Goal: Transaction & Acquisition: Purchase product/service

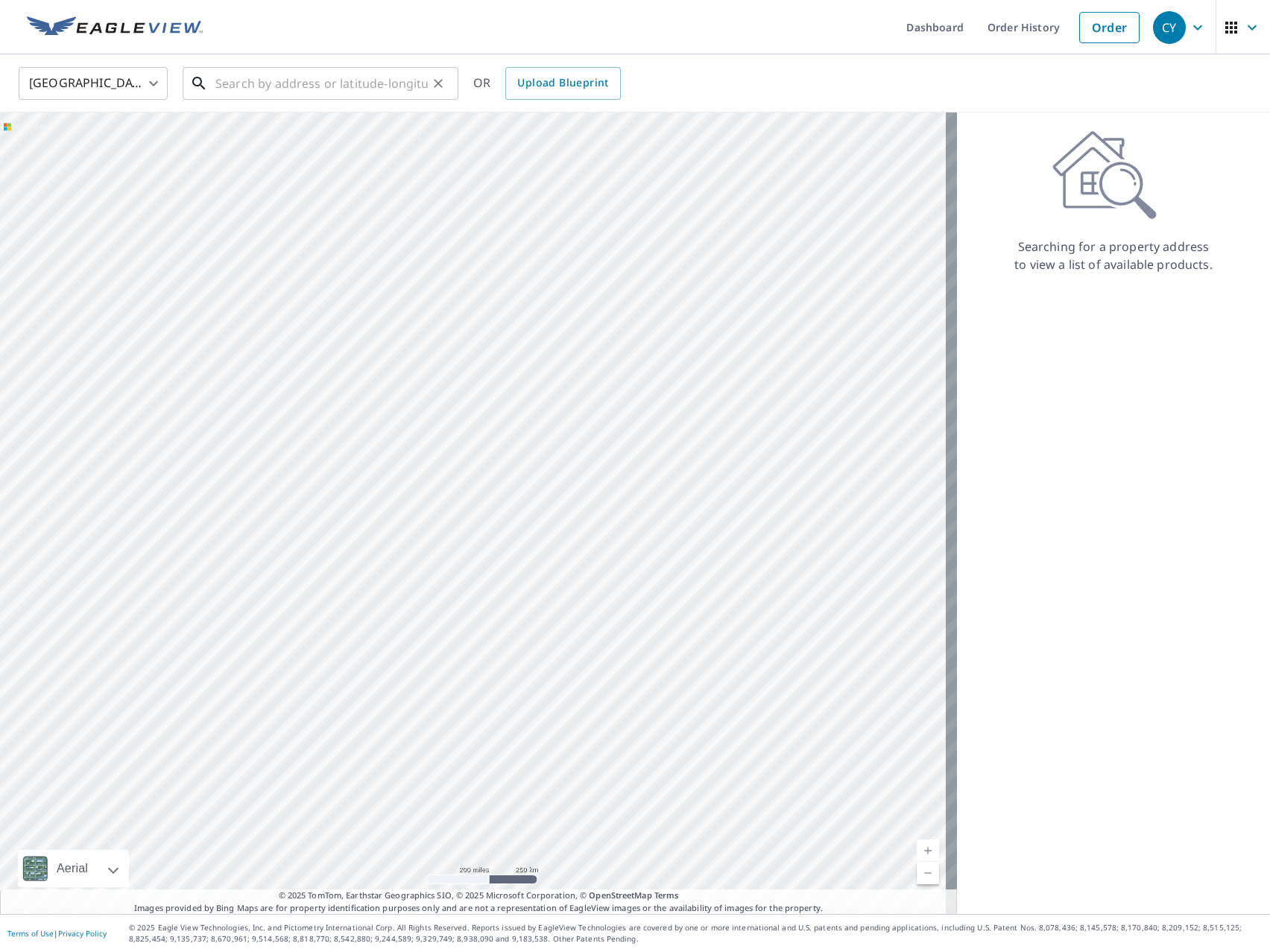
click at [291, 71] on input "text" at bounding box center [322, 84] width 212 height 42
click at [280, 86] on input "text" at bounding box center [322, 84] width 212 height 42
paste input "28182 Riverside Dr Ext, Salisbury, MD 21801, USA"
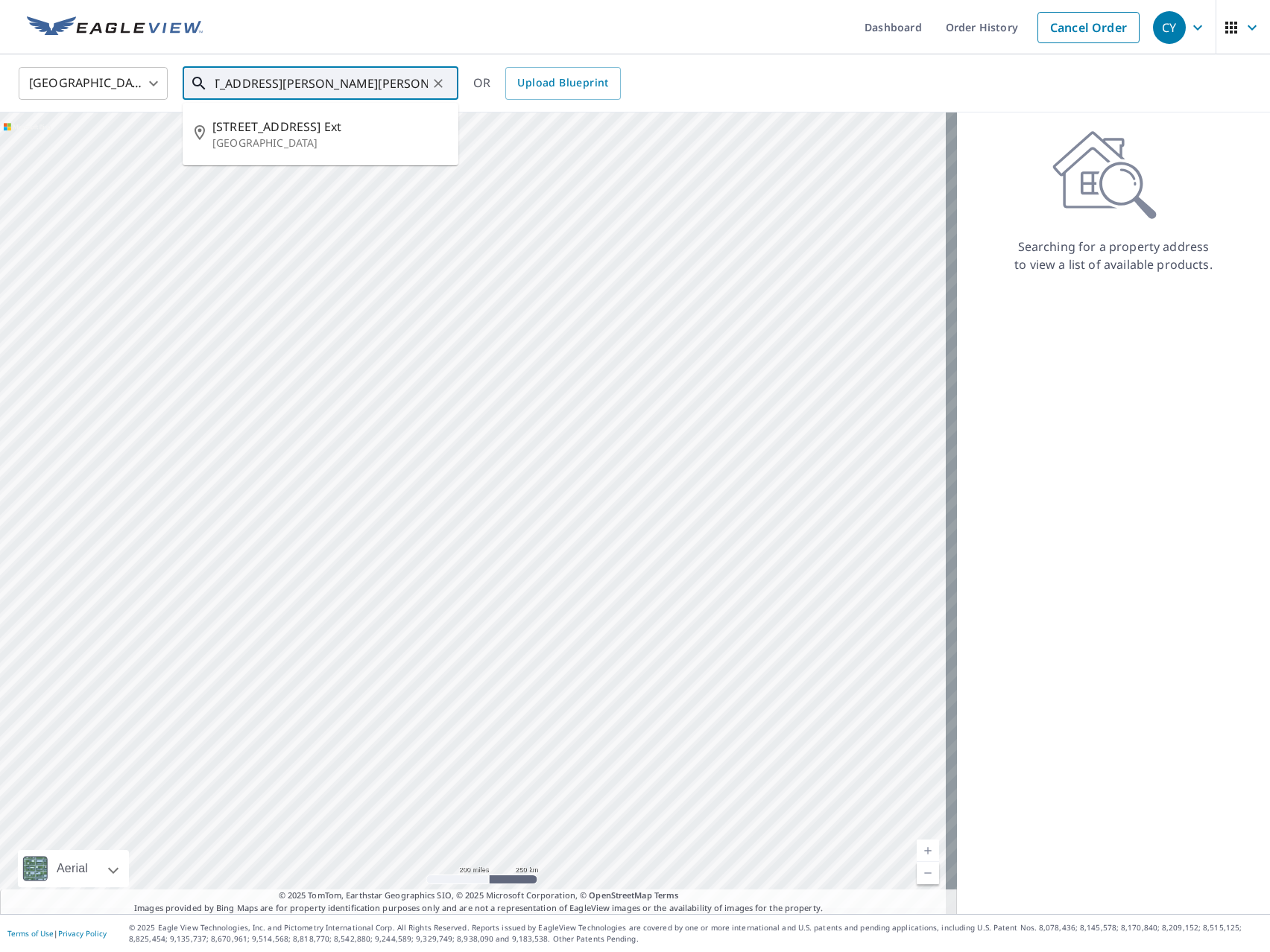
scroll to position [0, 38]
click at [336, 136] on p "[GEOGRAPHIC_DATA]" at bounding box center [329, 143] width 234 height 15
type input "[STREET_ADDRESS]"
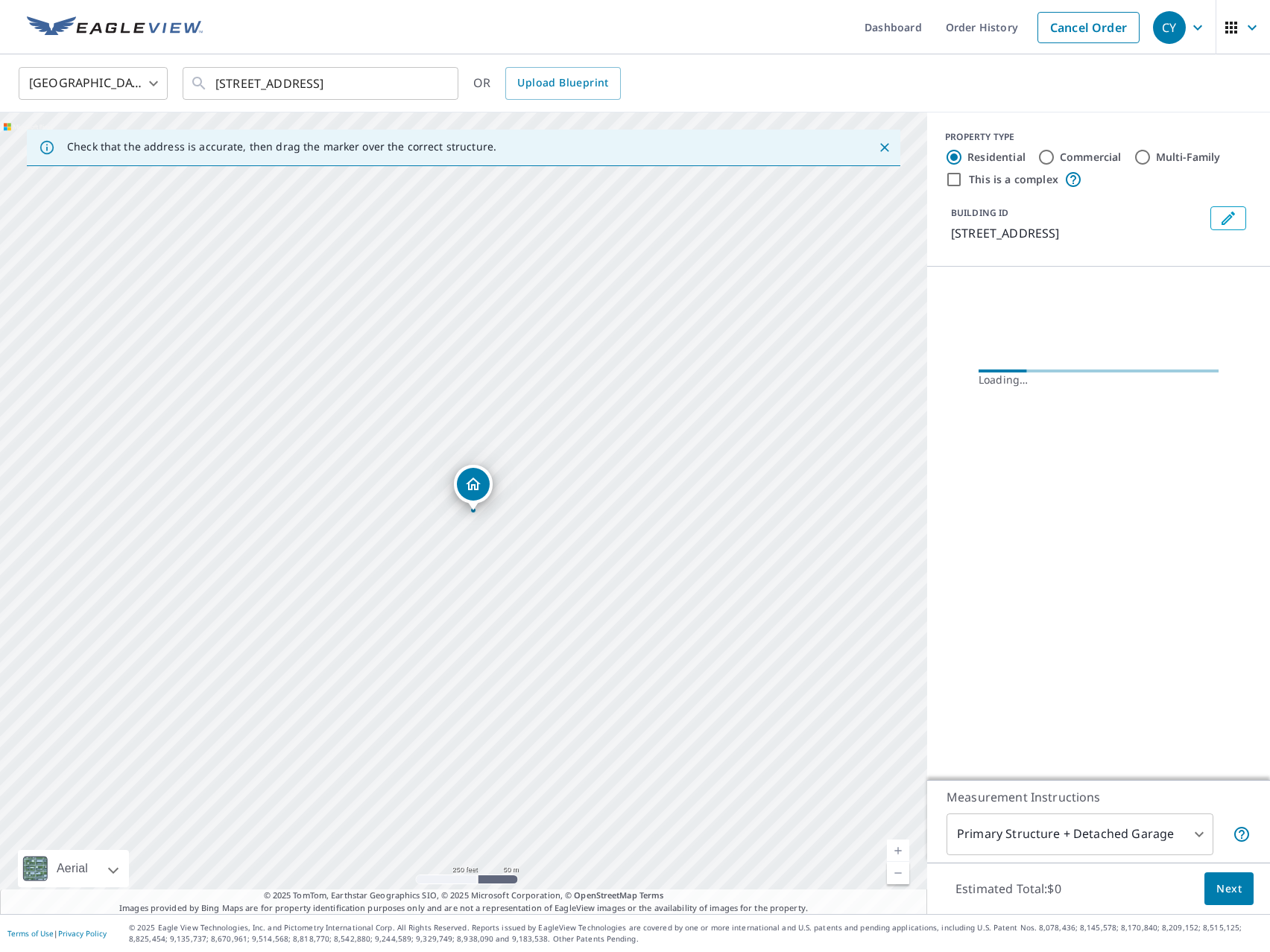
scroll to position [0, 0]
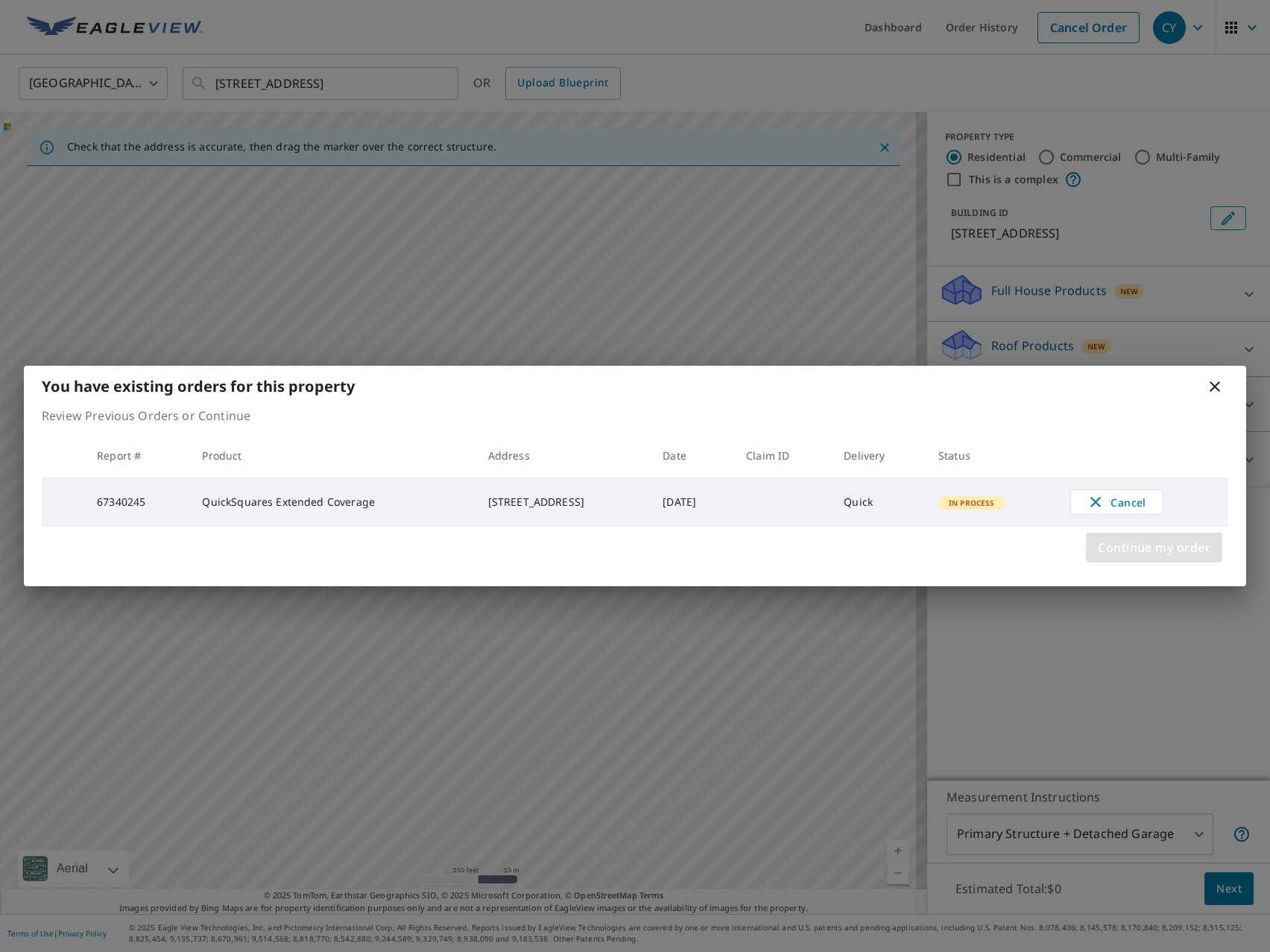
click at [1137, 558] on span "Continue my order" at bounding box center [1154, 547] width 113 height 21
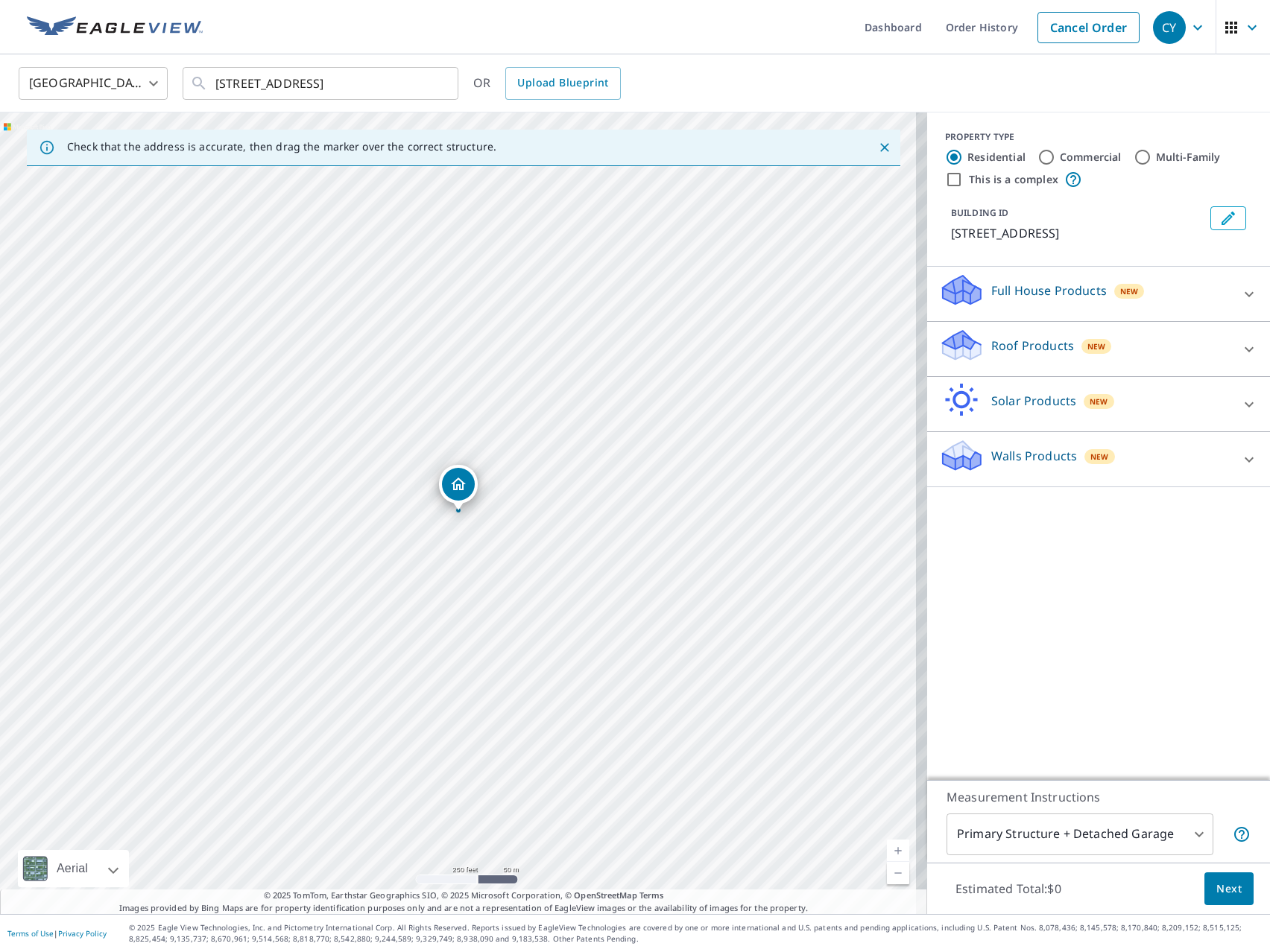
click at [1041, 300] on p "Full House Products" at bounding box center [1049, 290] width 115 height 18
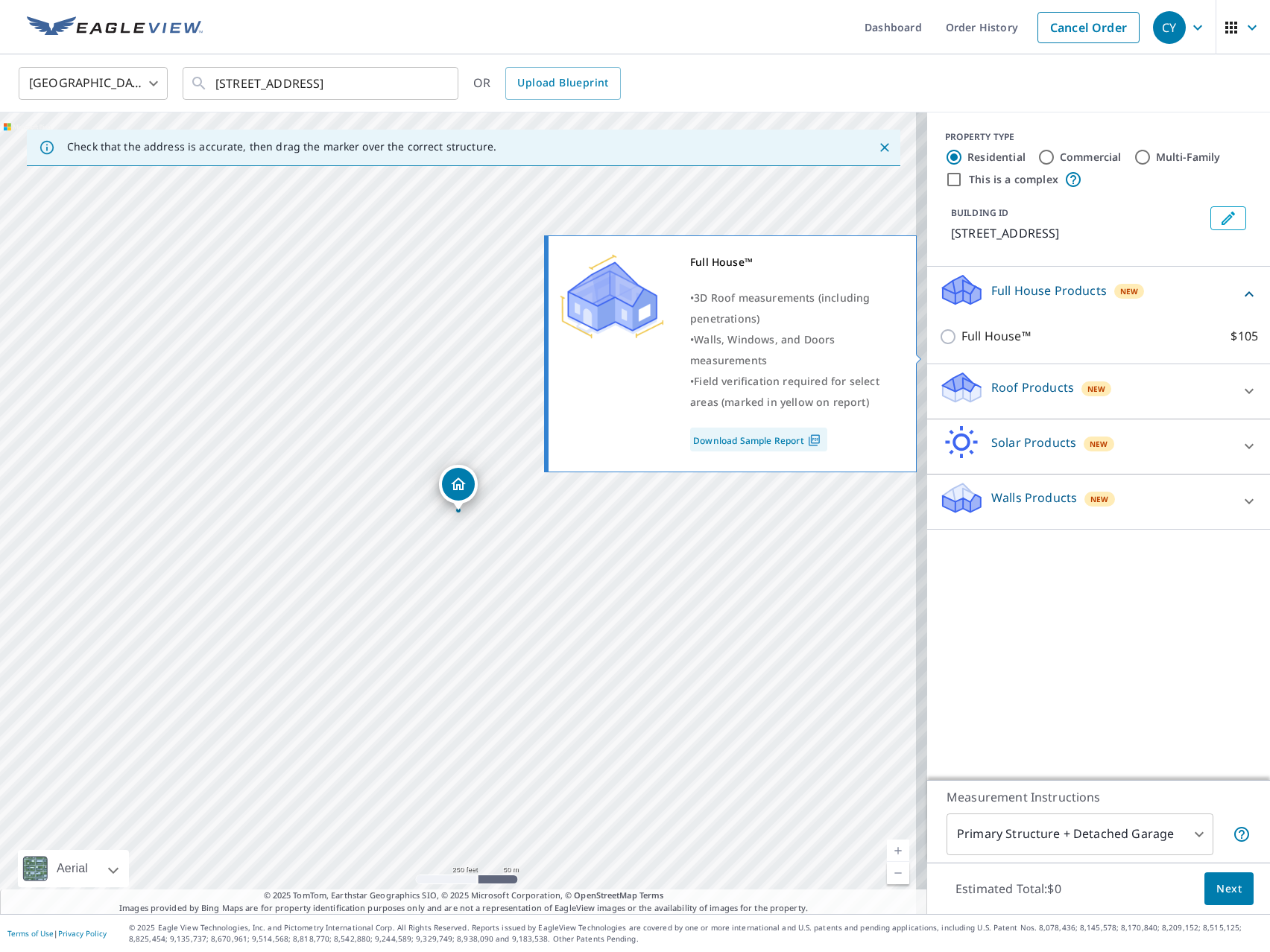
click at [989, 346] on p "Full House™" at bounding box center [996, 337] width 69 height 18
click at [962, 346] on input "Full House™ $105" at bounding box center [950, 337] width 23 height 18
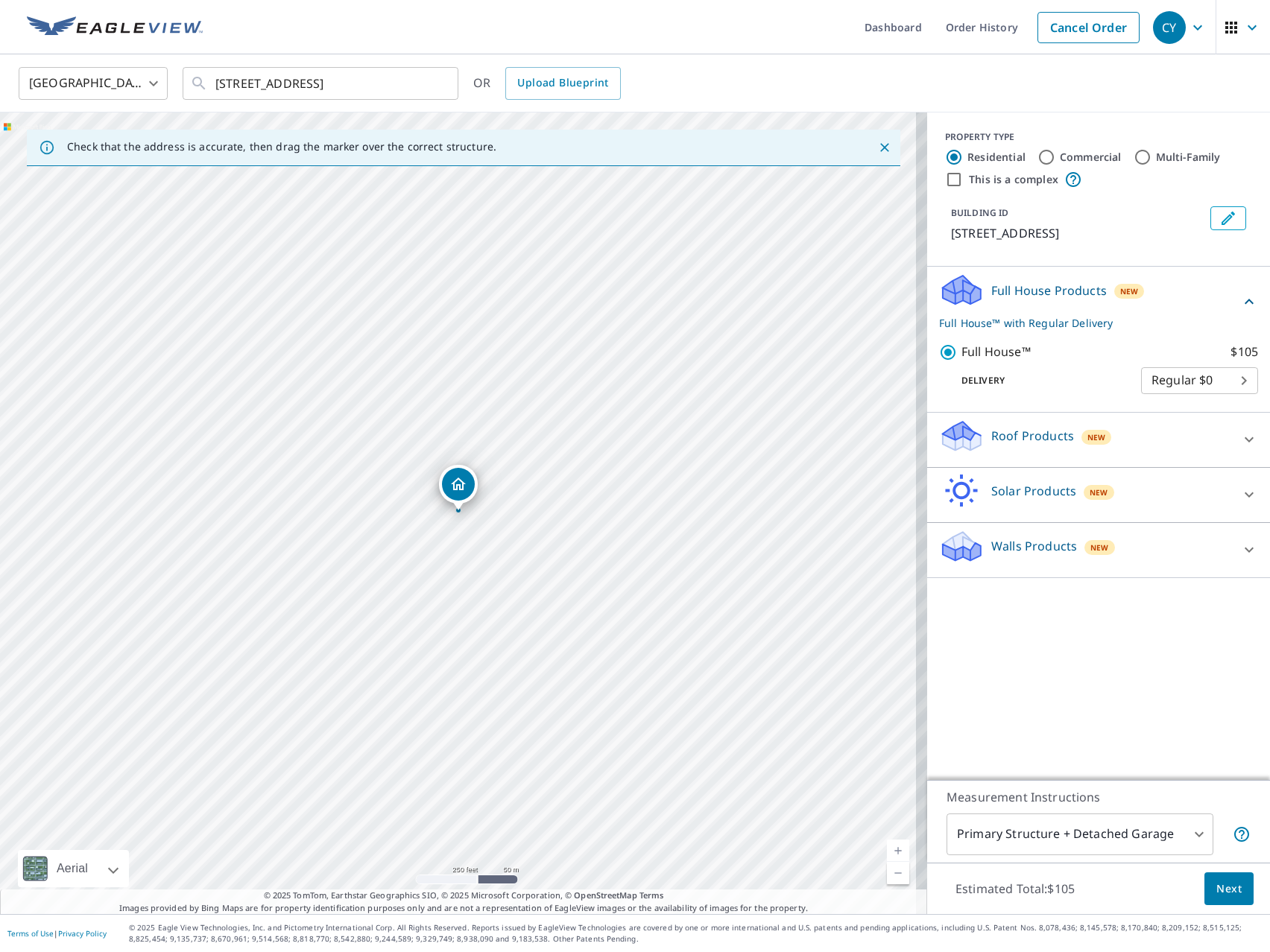
click at [1013, 461] on div "Roof Products New" at bounding box center [1085, 439] width 292 height 43
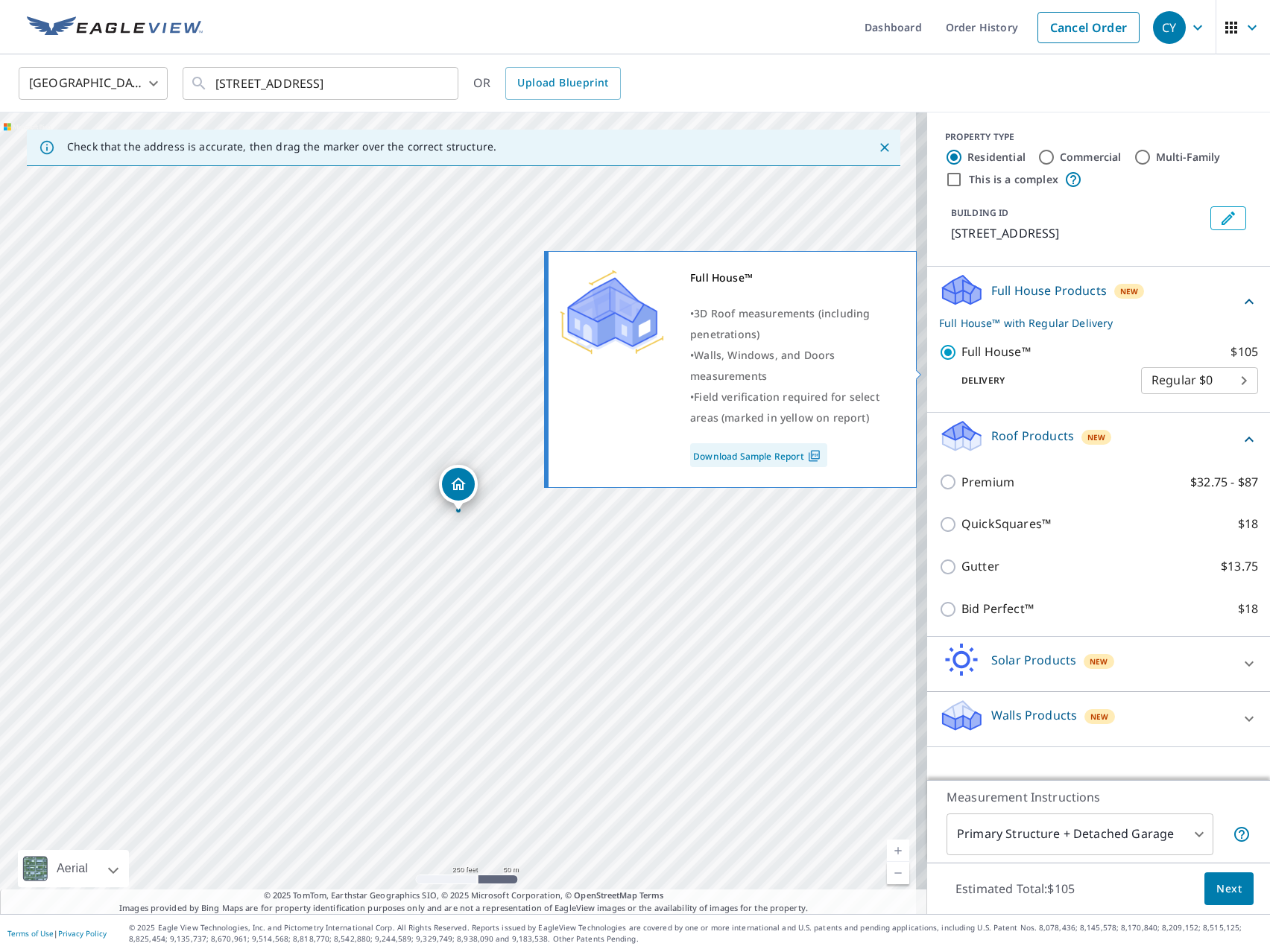
click at [974, 362] on p "Full House™" at bounding box center [996, 352] width 69 height 18
click at [962, 362] on input "Full House™ $105" at bounding box center [950, 352] width 23 height 18
checkbox input "false"
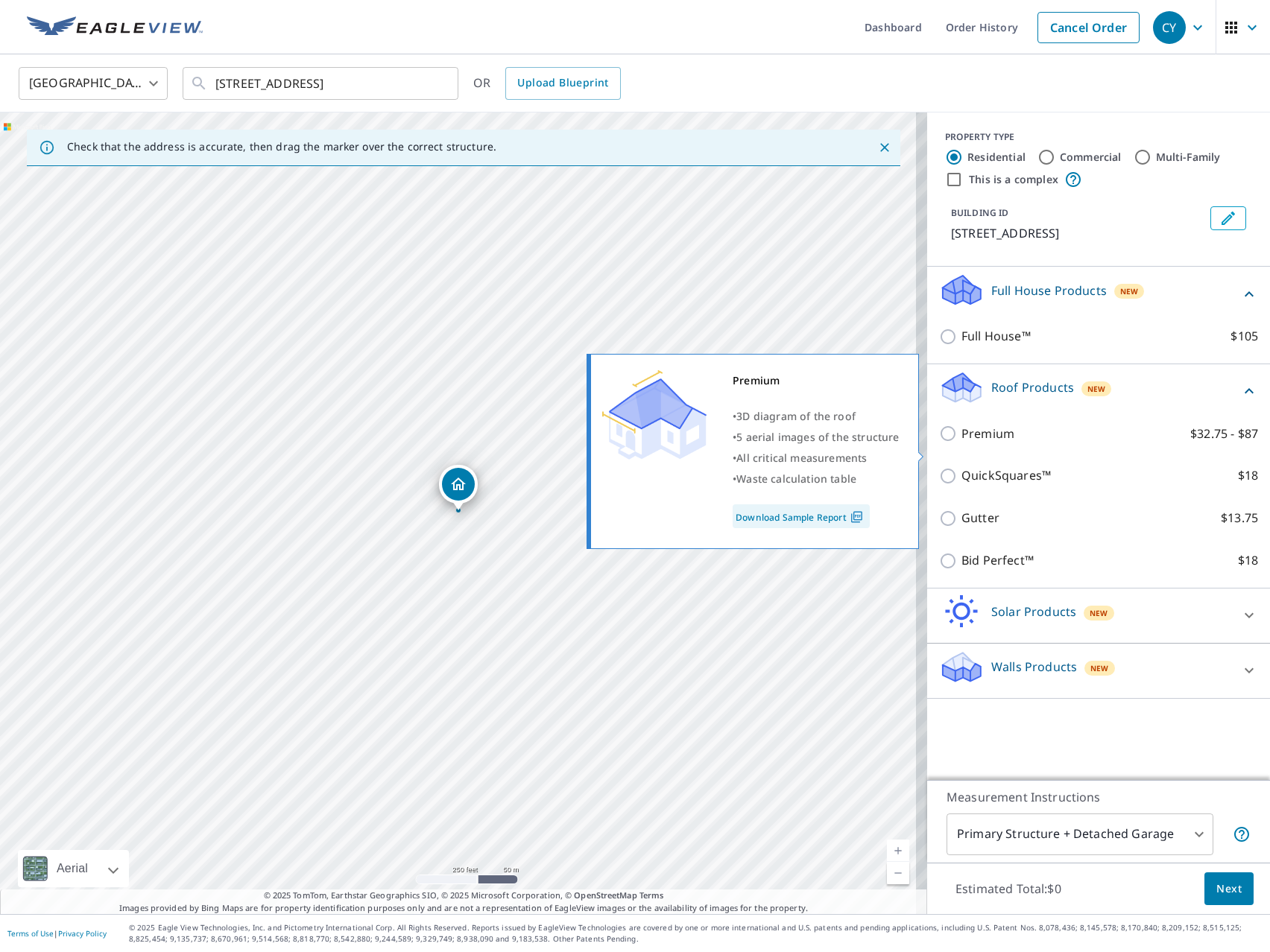
click at [985, 443] on p "Premium" at bounding box center [988, 434] width 53 height 18
click at [962, 443] on input "Premium $32.75 - $87" at bounding box center [950, 433] width 23 height 18
checkbox input "true"
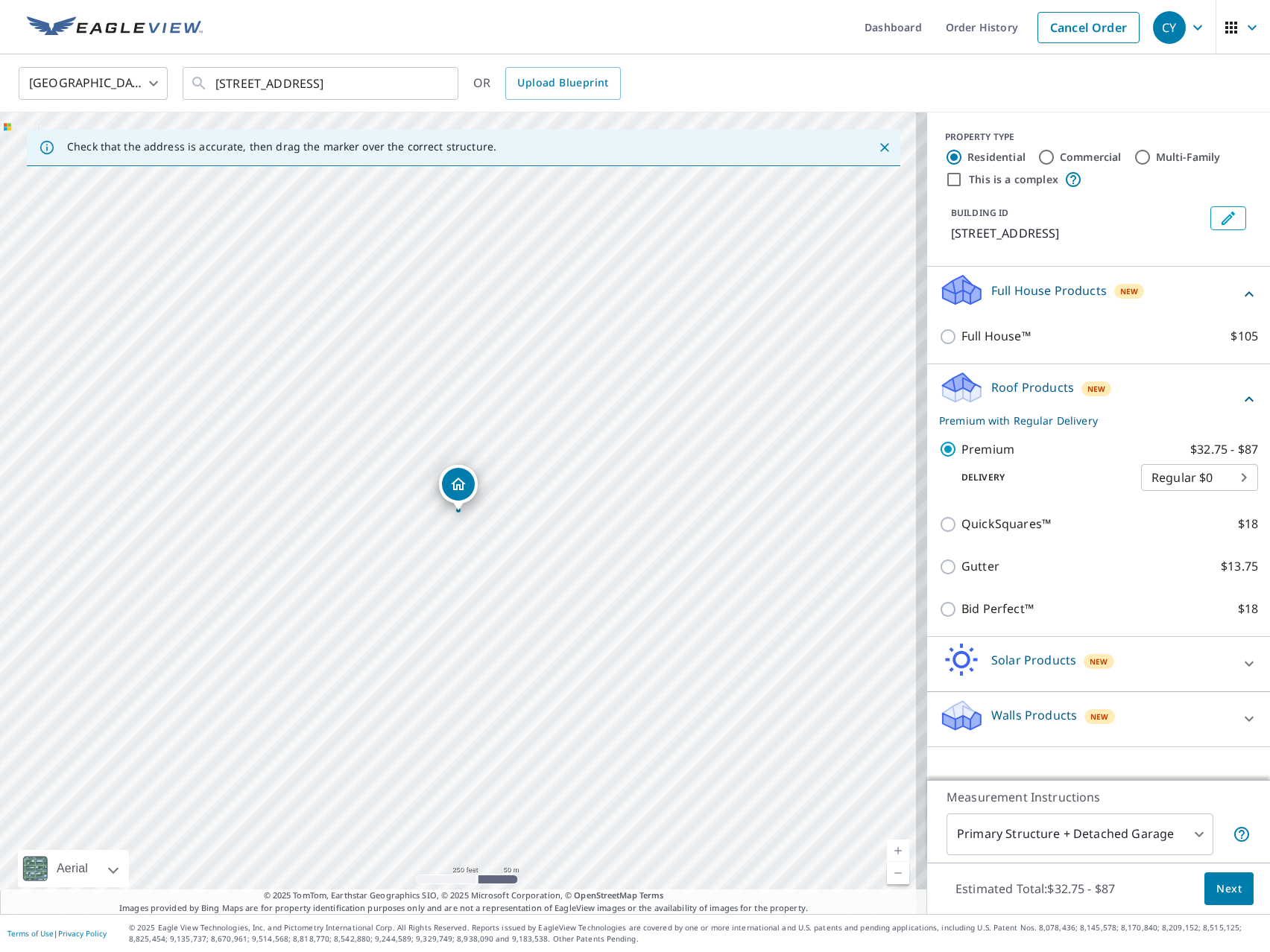
click at [1221, 895] on span "Next" at bounding box center [1229, 889] width 25 height 18
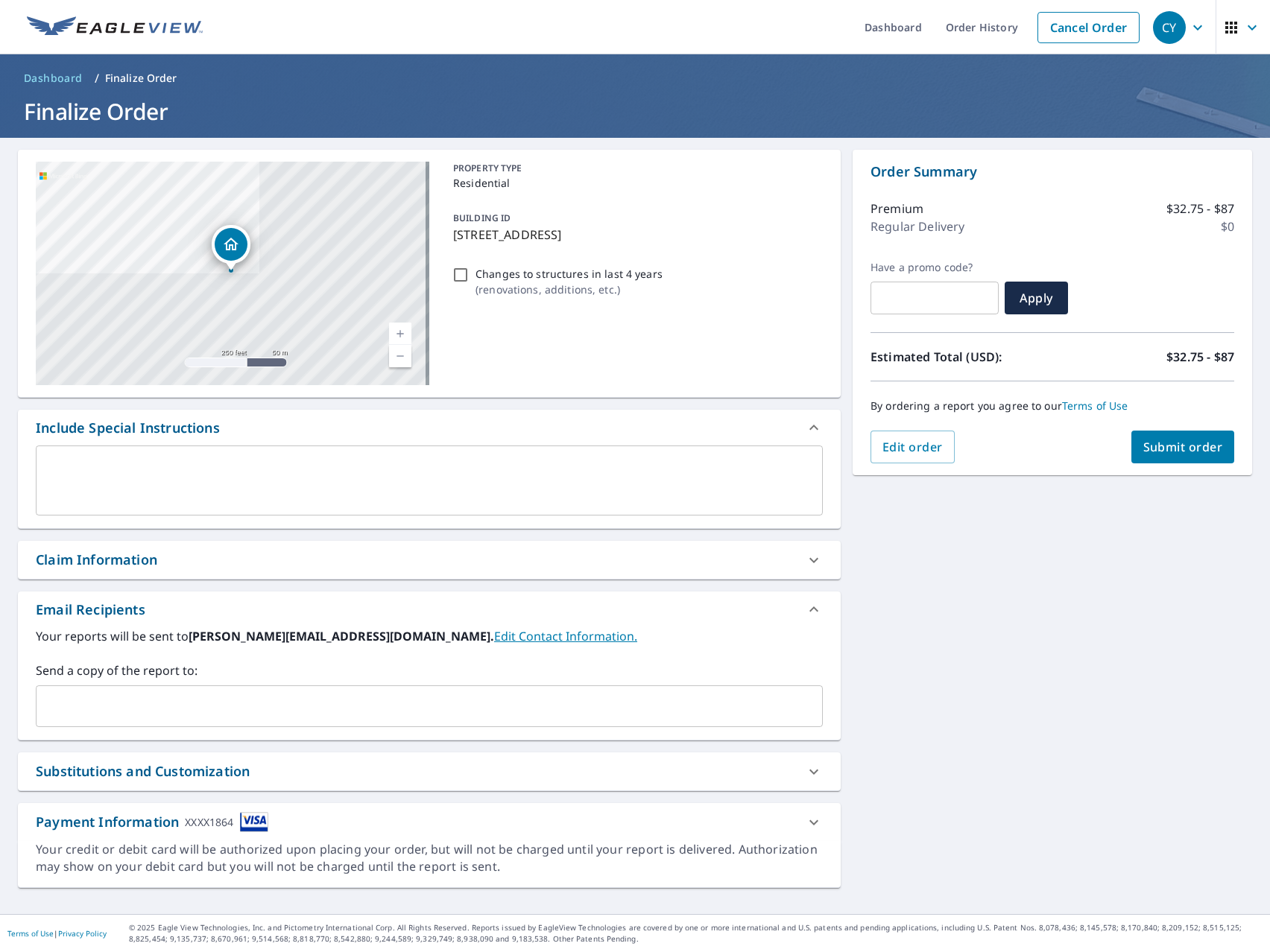
click at [1166, 446] on span "Submit order" at bounding box center [1183, 448] width 79 height 17
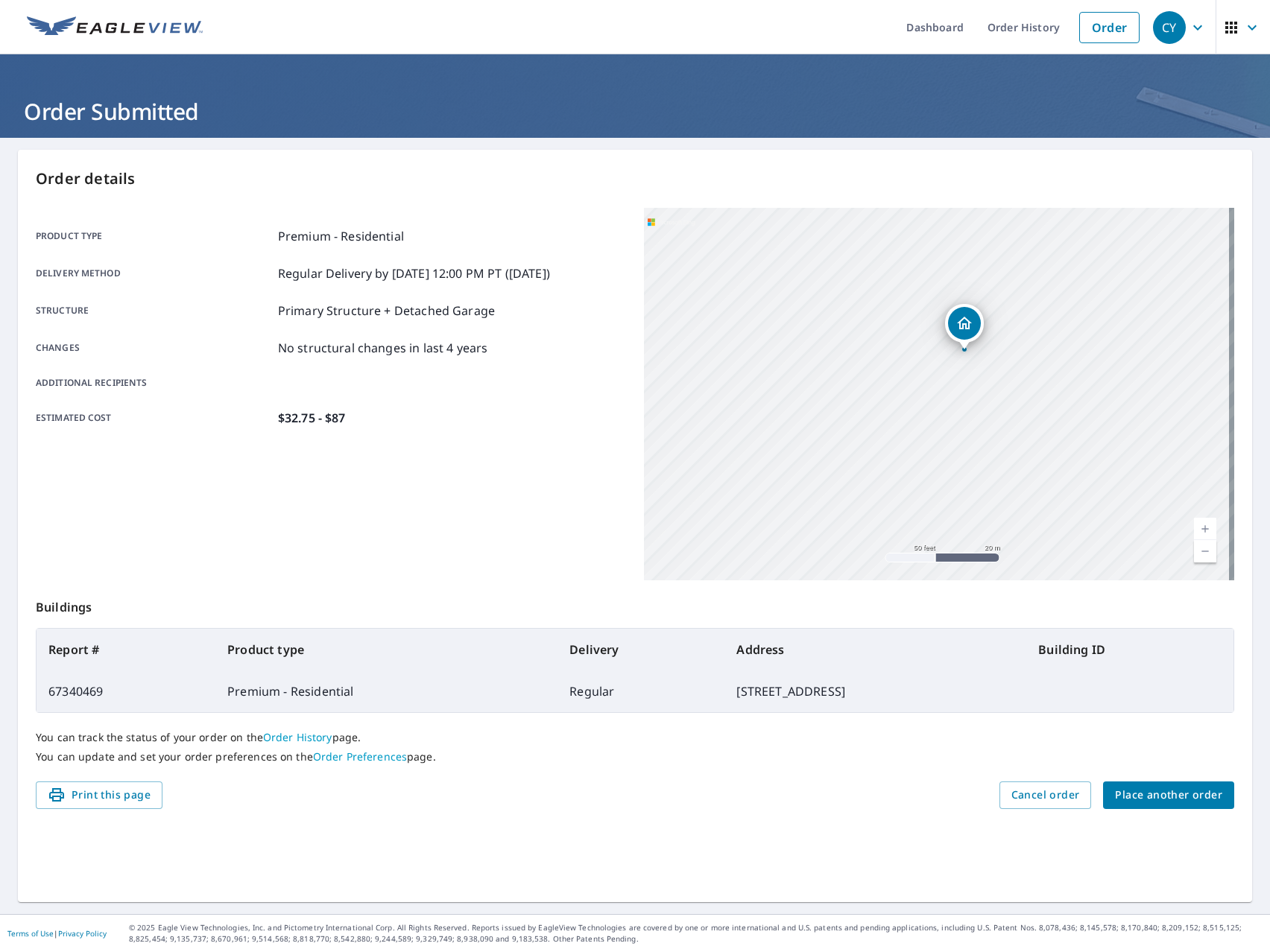
drag, startPoint x: 983, startPoint y: 329, endPoint x: 964, endPoint y: 432, distance: 104.7
click at [964, 432] on div "[STREET_ADDRESS]" at bounding box center [939, 394] width 591 height 372
click at [982, 32] on link "Order History" at bounding box center [1024, 27] width 96 height 54
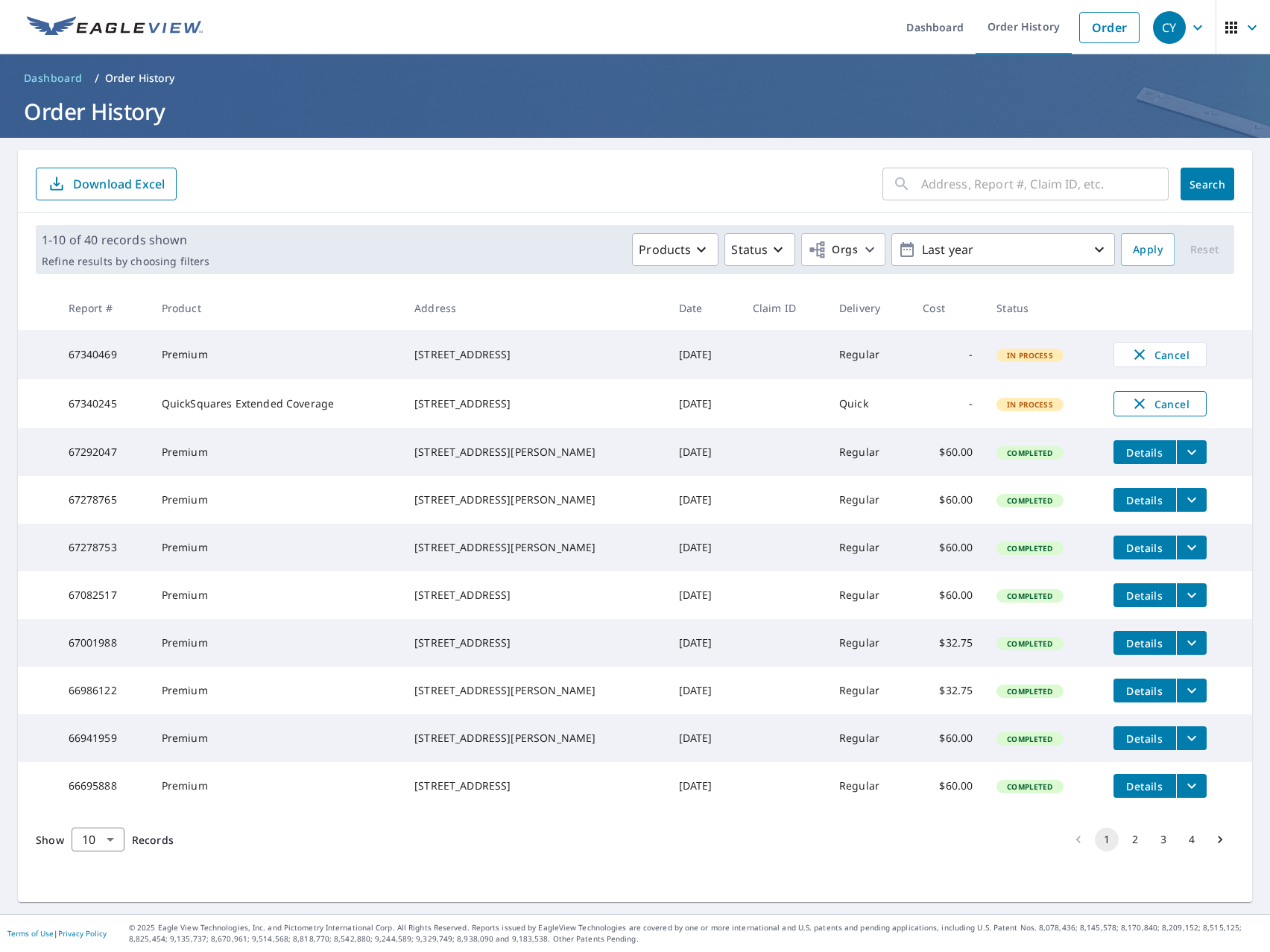
click at [1130, 417] on button "Cancel" at bounding box center [1161, 403] width 94 height 25
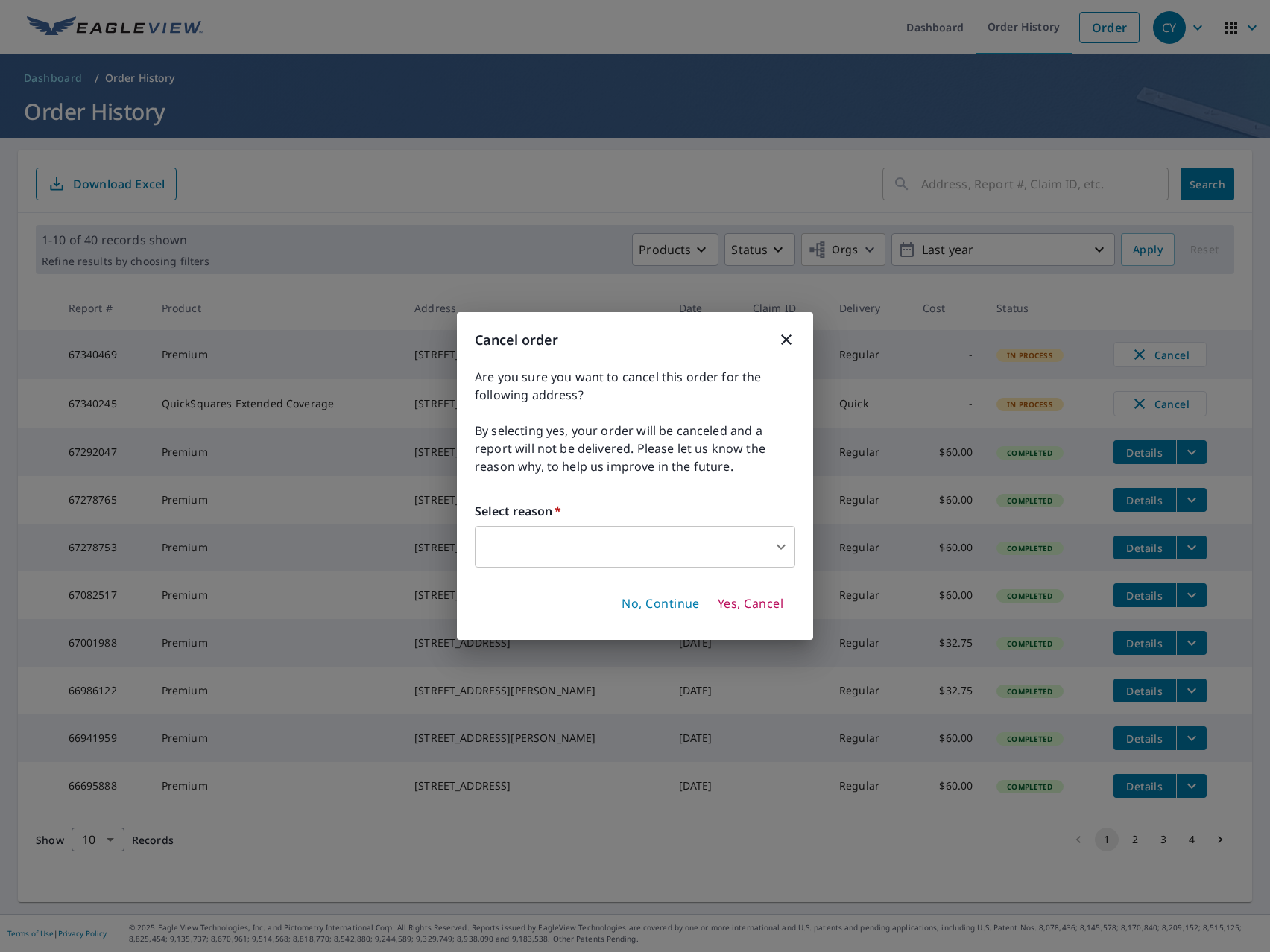
click at [752, 554] on body "CY CY Dashboard Order History Order CY Dashboard / Order History Order History …" at bounding box center [635, 476] width 1270 height 952
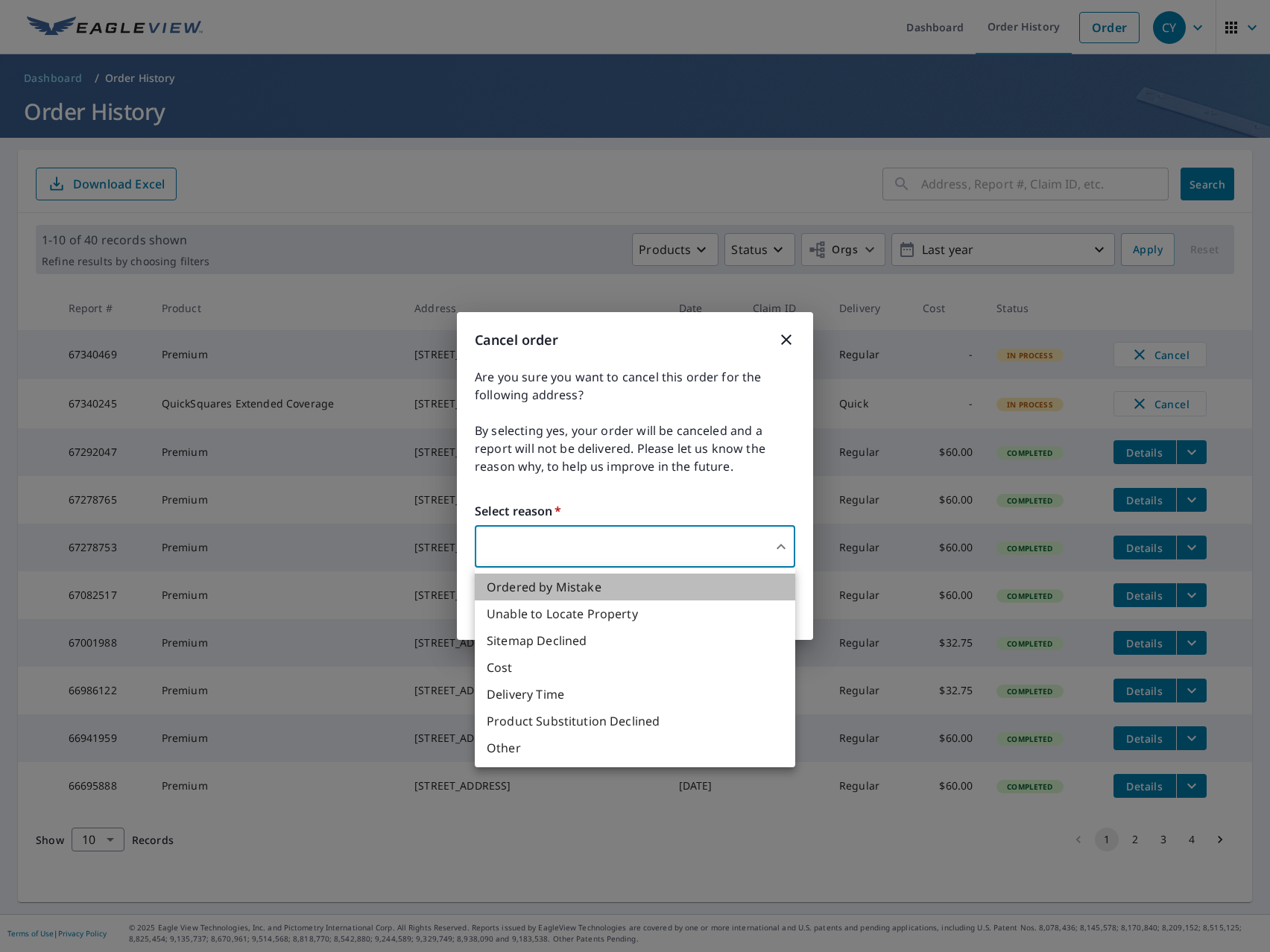
click at [556, 594] on li "Ordered by Mistake" at bounding box center [635, 587] width 321 height 27
type input "30"
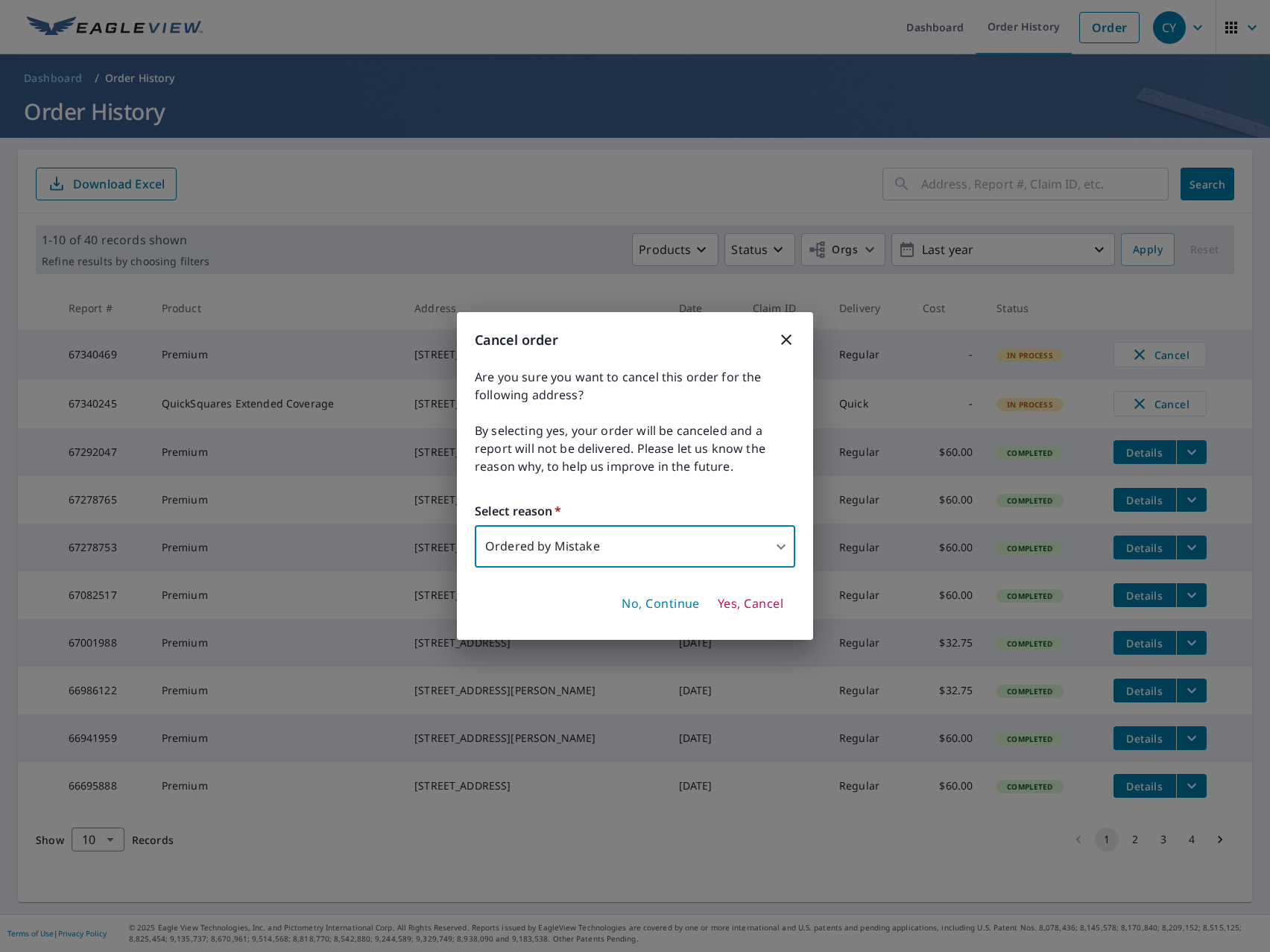
click at [768, 605] on span "Yes, Cancel" at bounding box center [750, 605] width 66 height 17
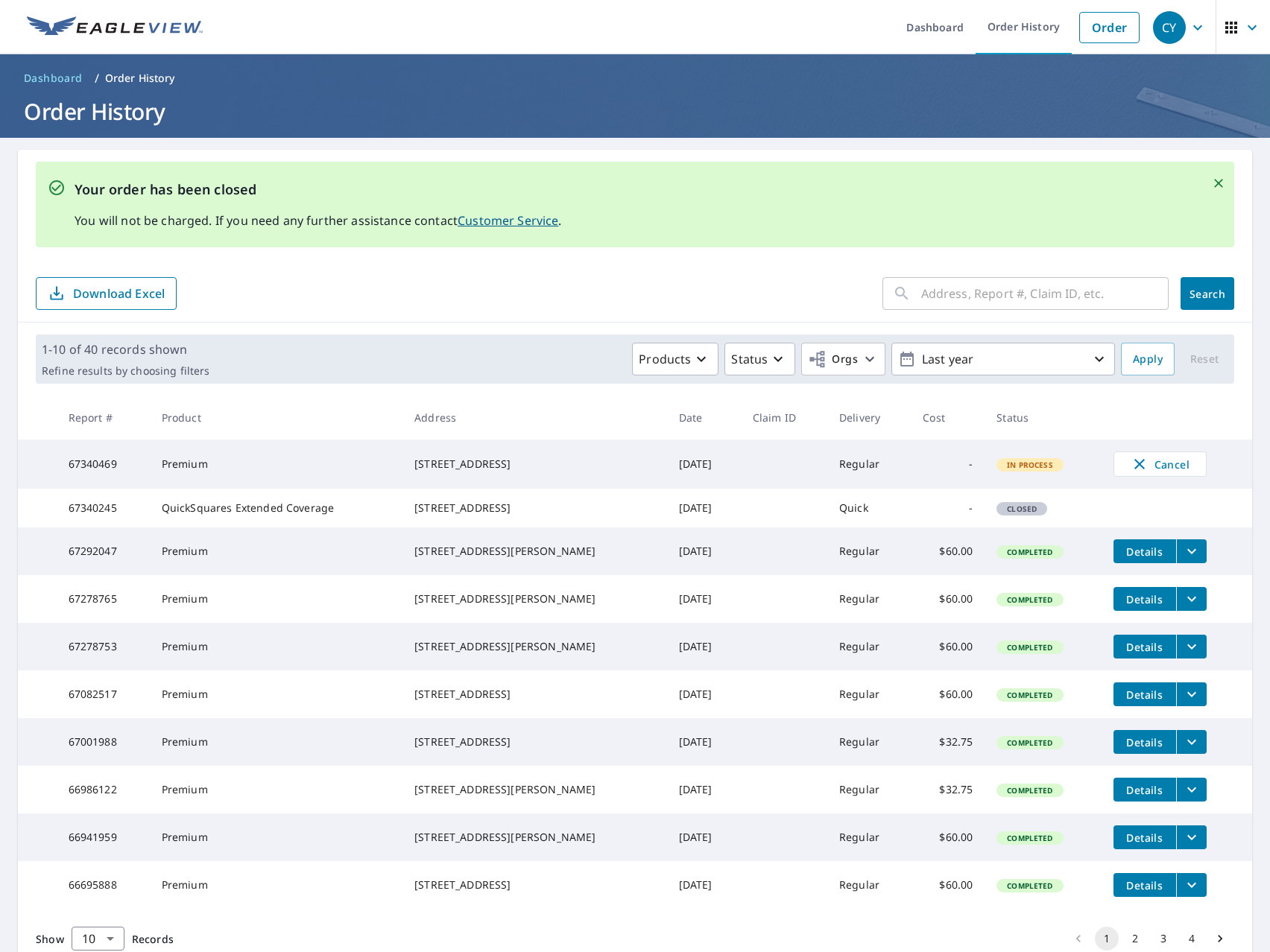
click at [1102, 513] on td at bounding box center [1177, 500] width 150 height 24
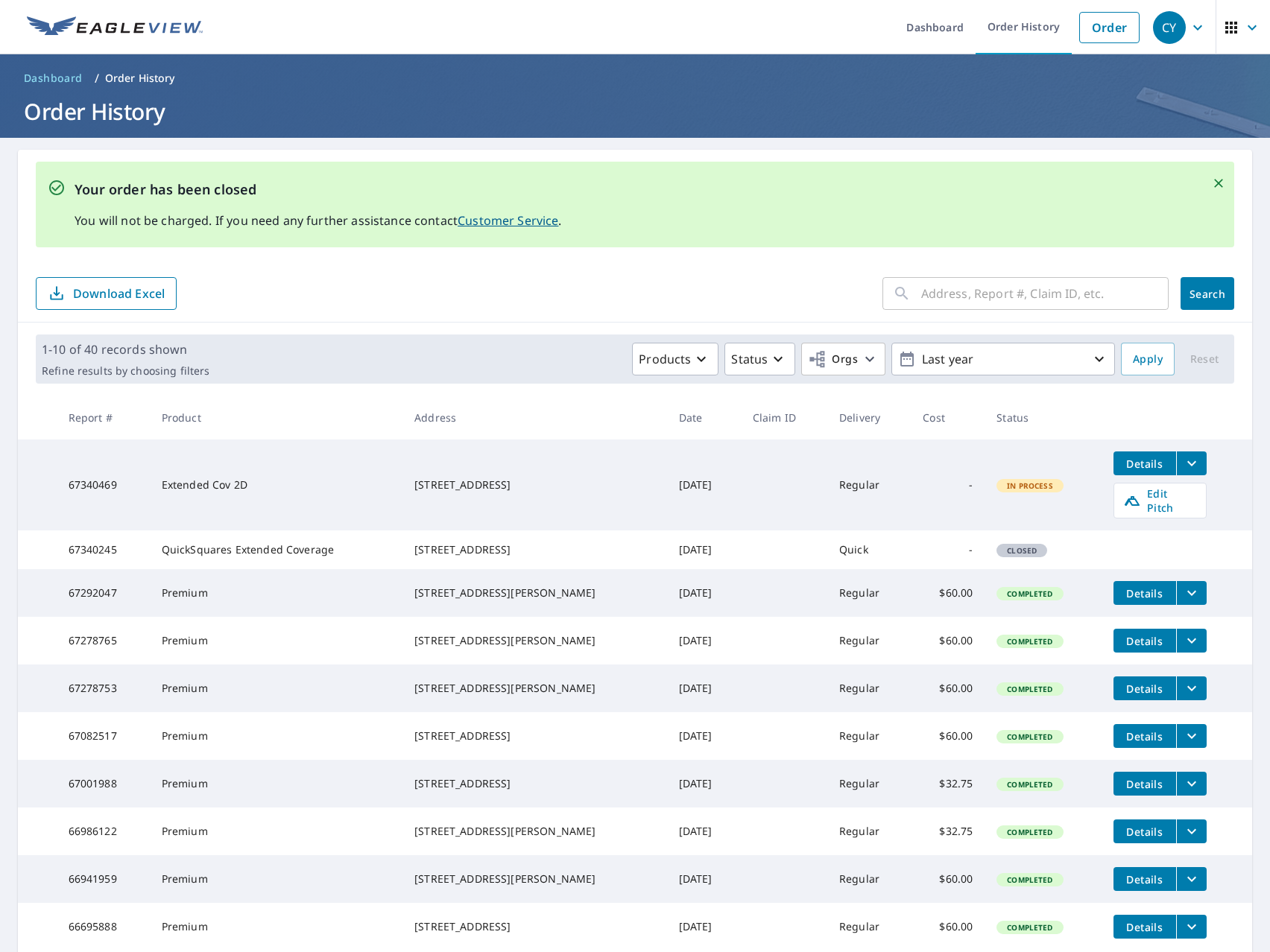
click at [1187, 464] on icon "filesDropdownBtn-67340469" at bounding box center [1191, 463] width 9 height 5
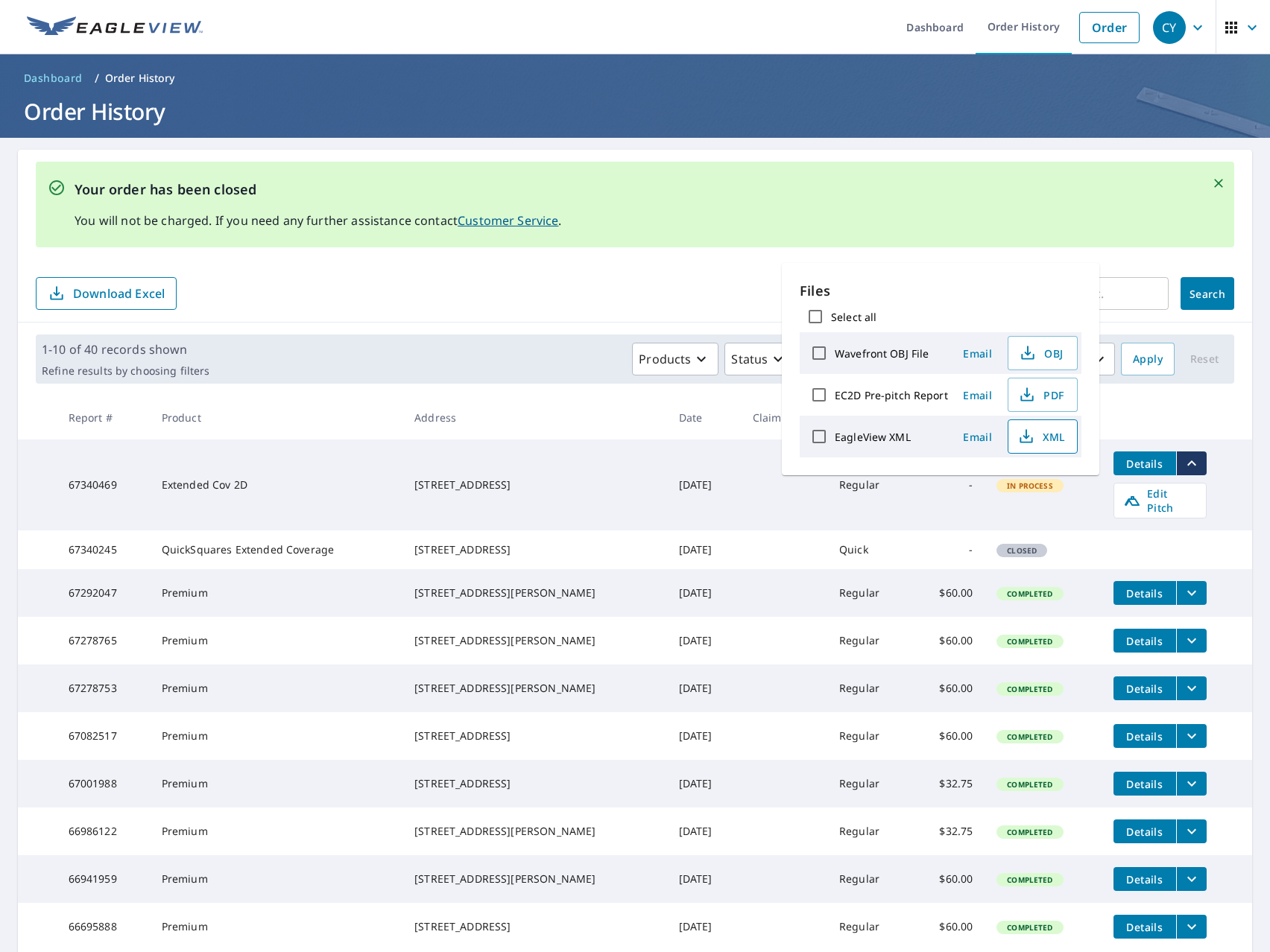
click at [1051, 447] on button "XML" at bounding box center [1043, 436] width 70 height 34
click at [1070, 403] on button "PDF" at bounding box center [1043, 394] width 70 height 34
click at [1034, 392] on span "PDF" at bounding box center [1041, 394] width 48 height 18
click at [1151, 401] on th at bounding box center [1177, 418] width 150 height 44
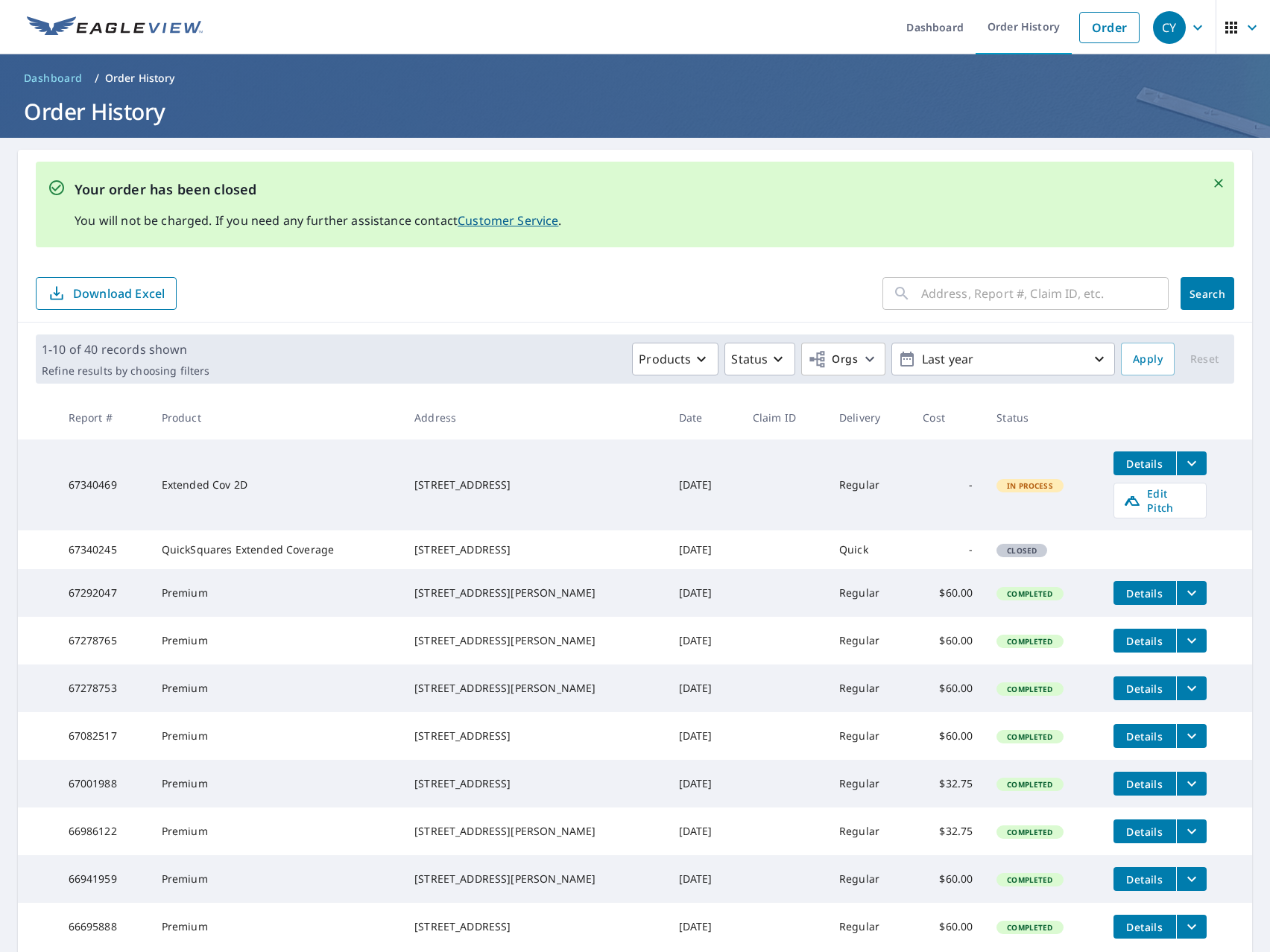
click at [1162, 469] on button "Details" at bounding box center [1145, 463] width 63 height 24
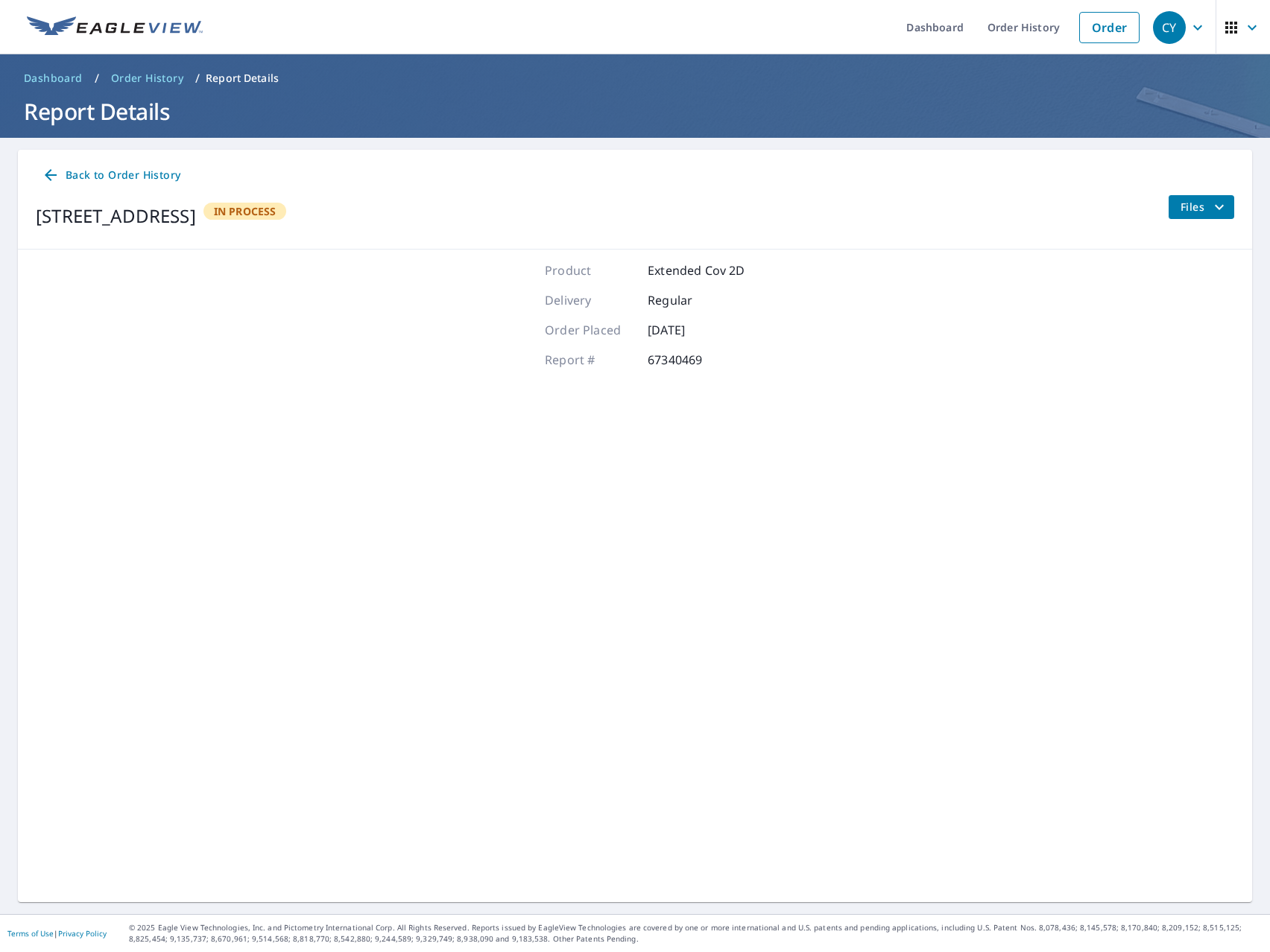
click at [1211, 204] on icon "filesDropdownBtn-67340469" at bounding box center [1219, 206] width 18 height 18
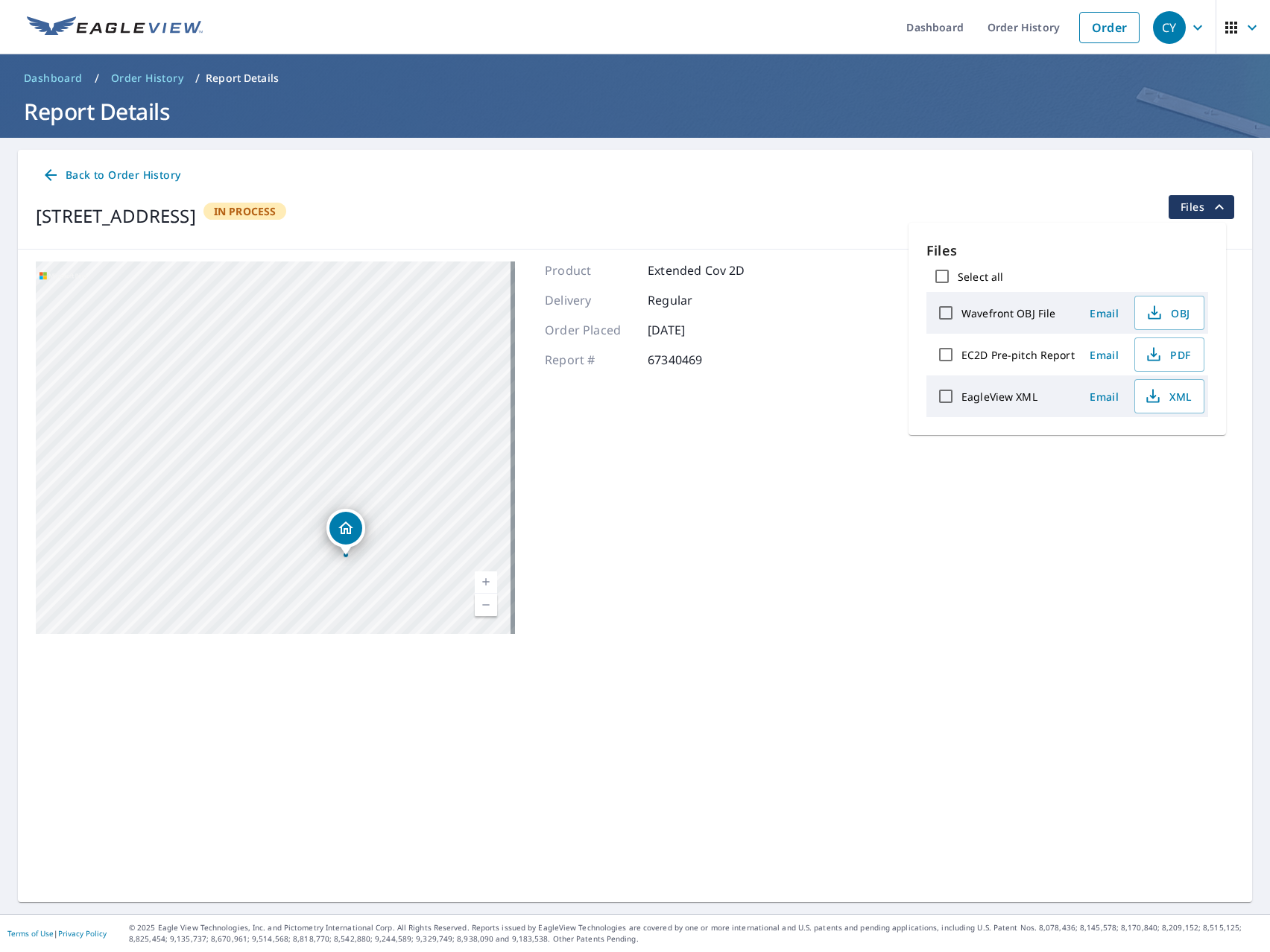
drag, startPoint x: 352, startPoint y: 547, endPoint x: 314, endPoint y: 394, distance: 157.6
click at [327, 509] on div "[STREET_ADDRESS]" at bounding box center [346, 528] width 38 height 38
drag, startPoint x: 211, startPoint y: 473, endPoint x: 507, endPoint y: 503, distance: 297.5
click at [507, 503] on div "[STREET_ADDRESS]" at bounding box center [276, 448] width 480 height 372
click at [328, 342] on div "[STREET_ADDRESS]" at bounding box center [276, 448] width 480 height 372
